Goal: Find specific fact: Find specific fact

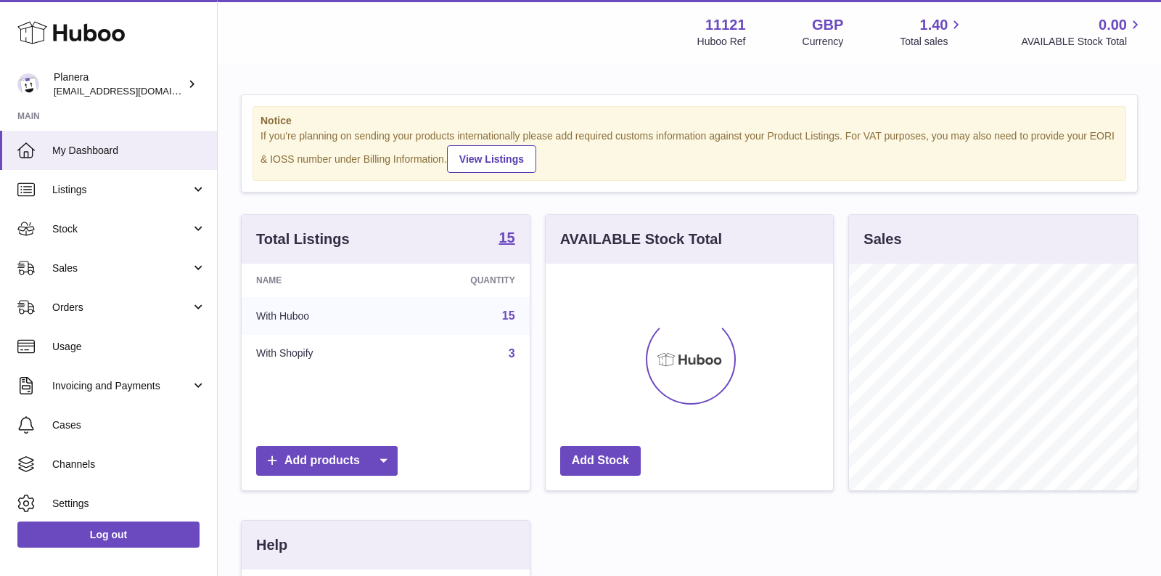
scroll to position [226, 288]
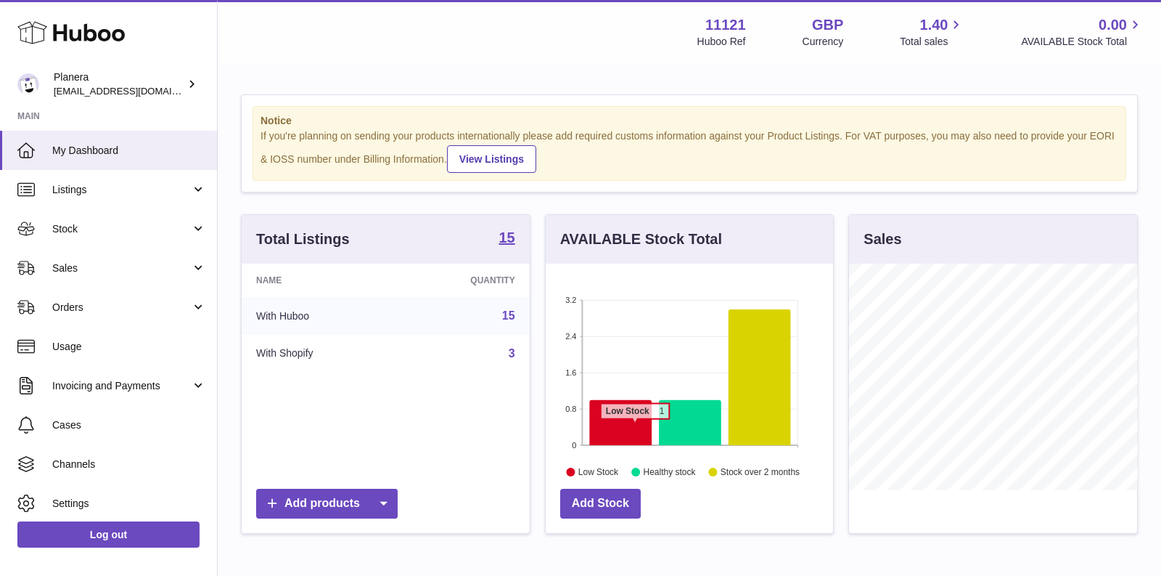
click at [634, 424] on icon at bounding box center [620, 423] width 62 height 46
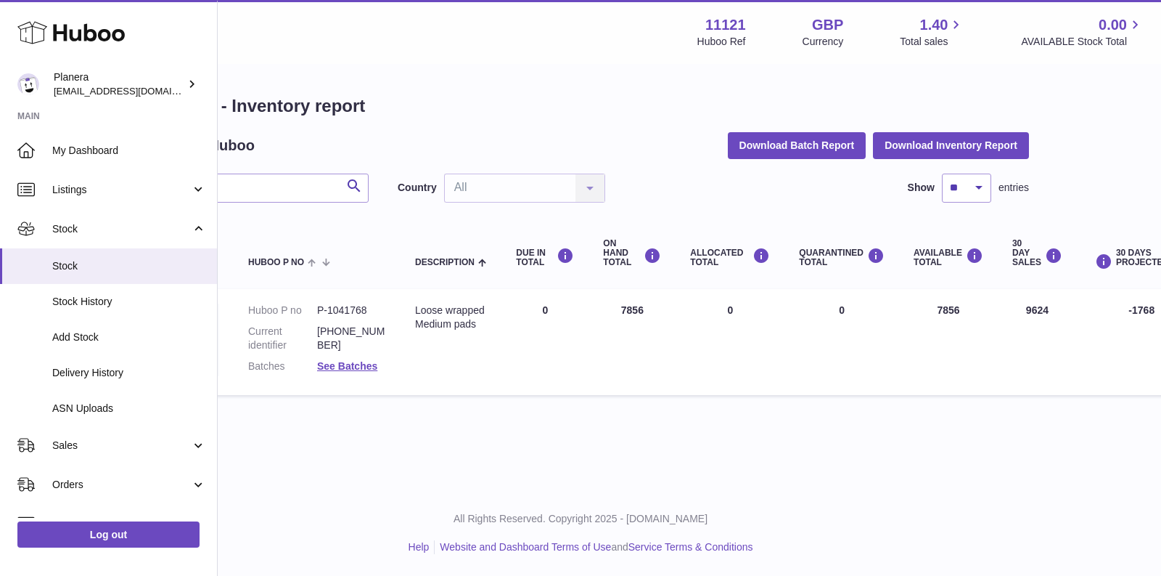
scroll to position [0, 121]
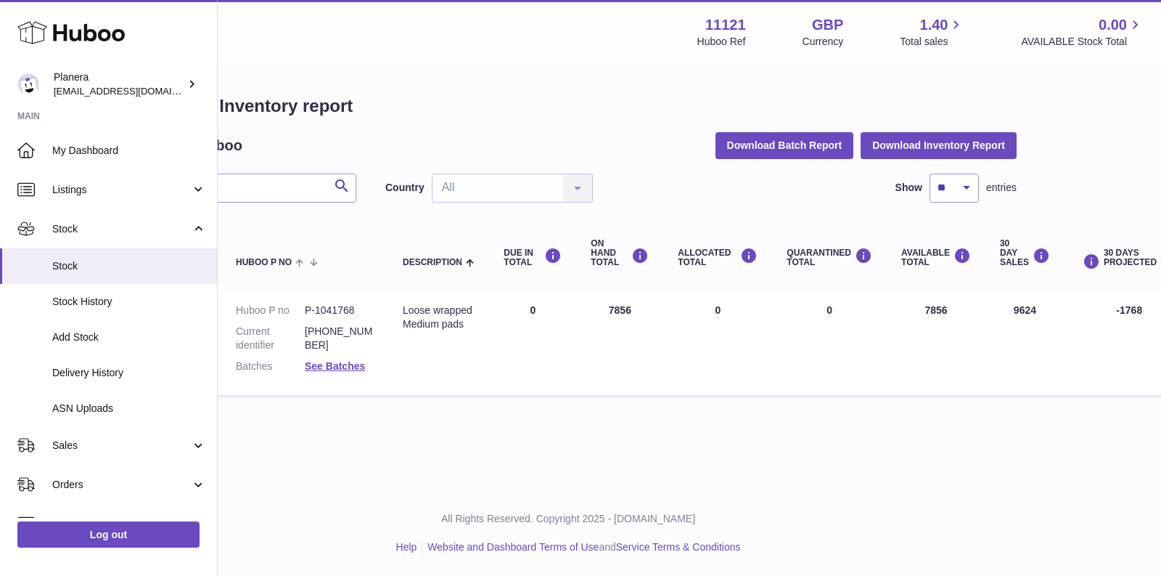
drag, startPoint x: 924, startPoint y: 310, endPoint x: 953, endPoint y: 310, distance: 29.0
click at [953, 310] on td "AVAILABLE Total 7856" at bounding box center [936, 342] width 99 height 106
copy td "7856"
